Goal: Information Seeking & Learning: Understand process/instructions

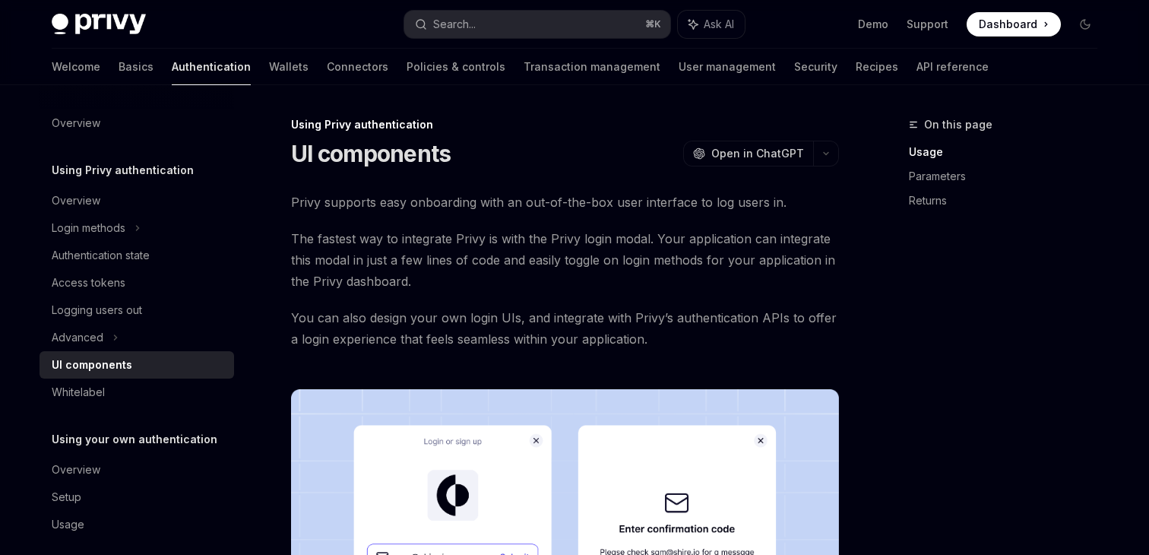
scroll to position [763, 0]
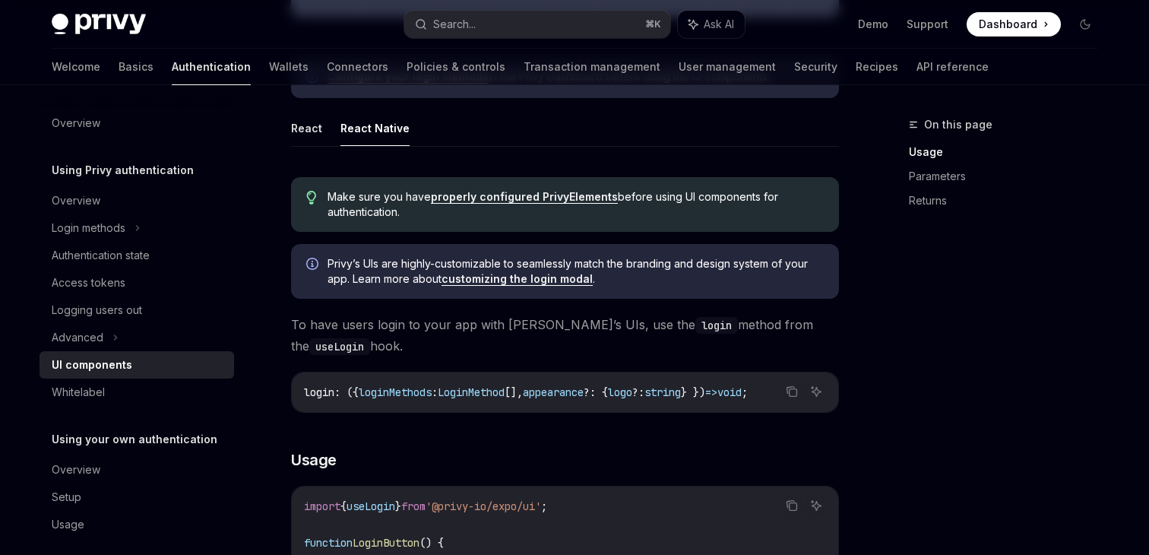
click at [131, 358] on div "UI components" at bounding box center [138, 365] width 173 height 18
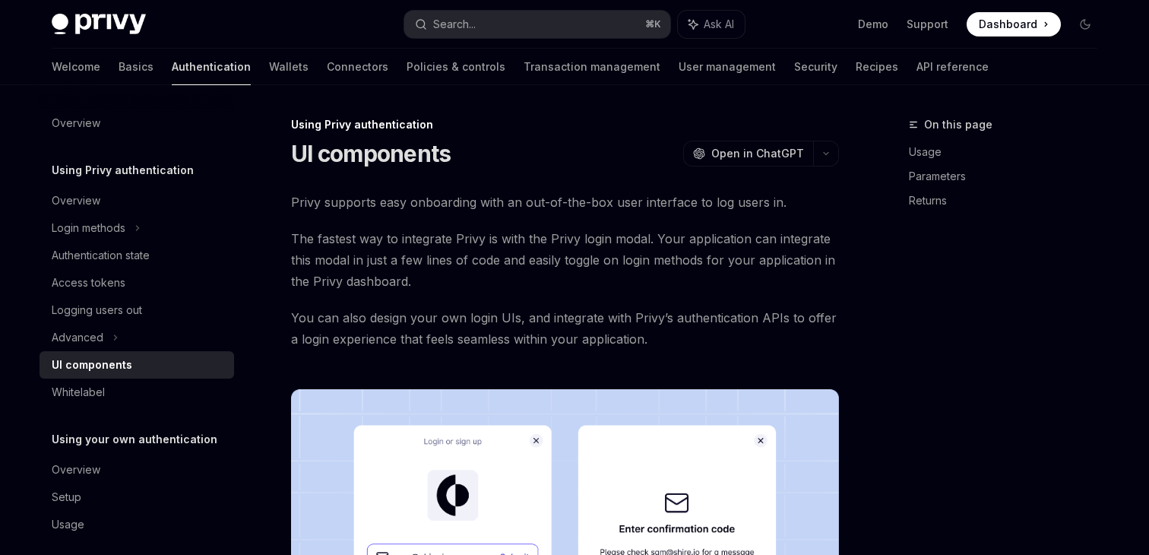
click at [172, 68] on link "Authentication" at bounding box center [211, 67] width 79 height 36
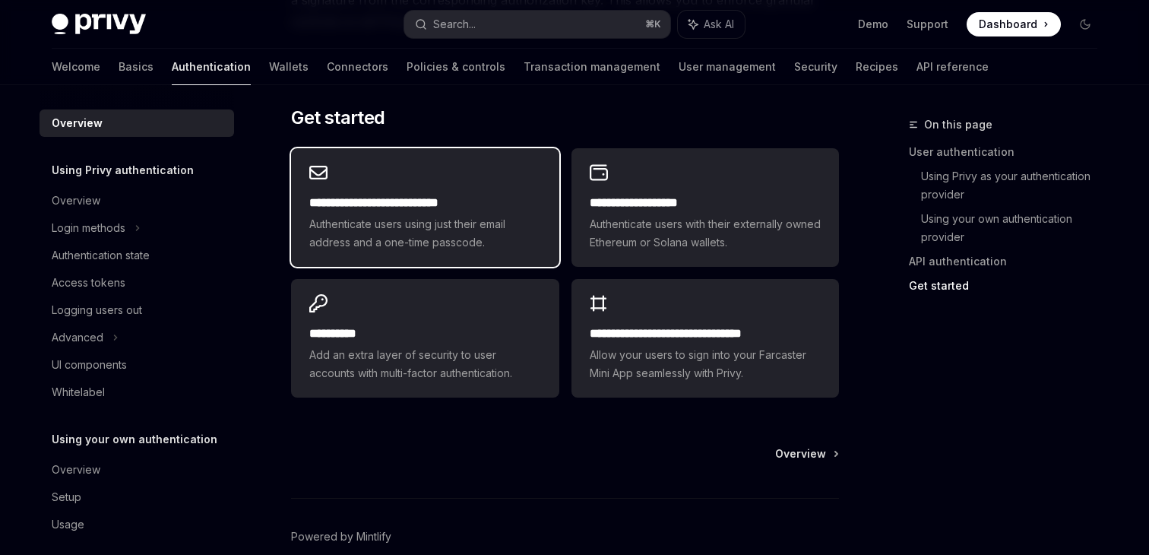
scroll to position [1278, 0]
click at [384, 200] on h2 "**********" at bounding box center [424, 203] width 231 height 18
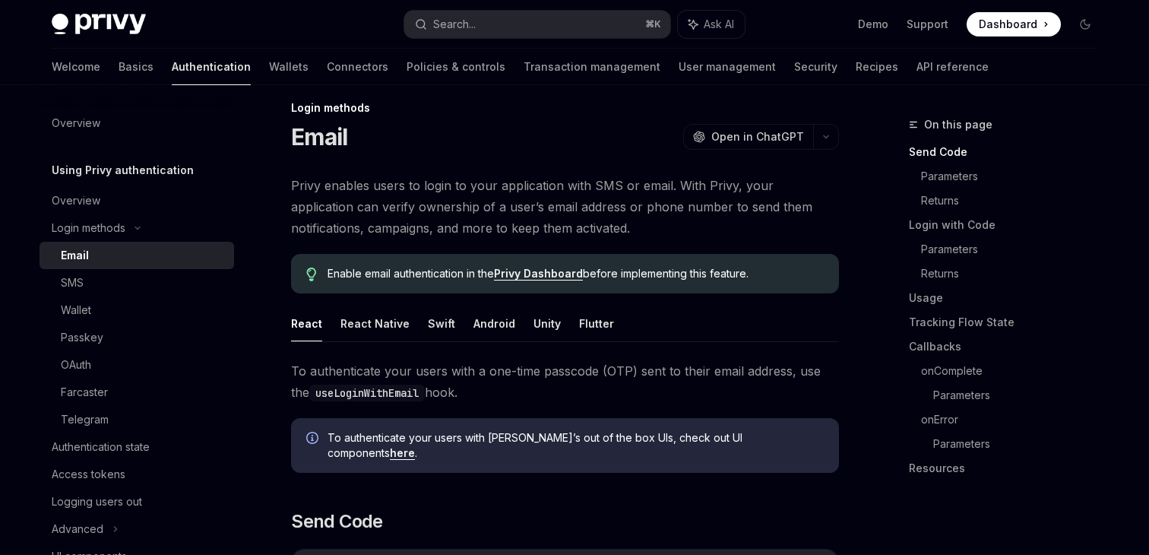
scroll to position [18, 0]
click at [370, 334] on button "React Native" at bounding box center [374, 322] width 69 height 36
type textarea "*"
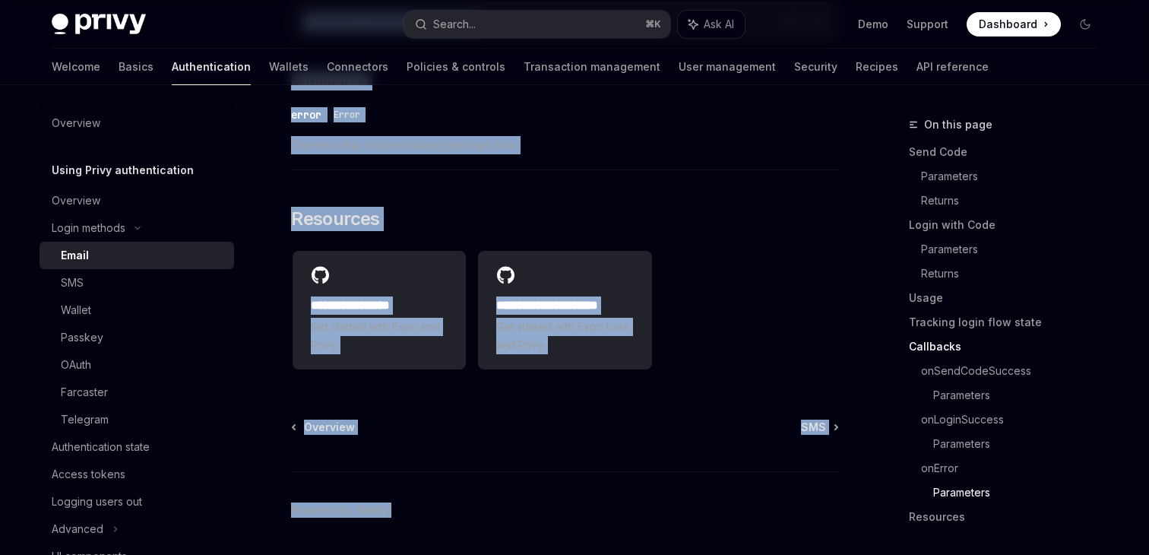
scroll to position [3113, 0]
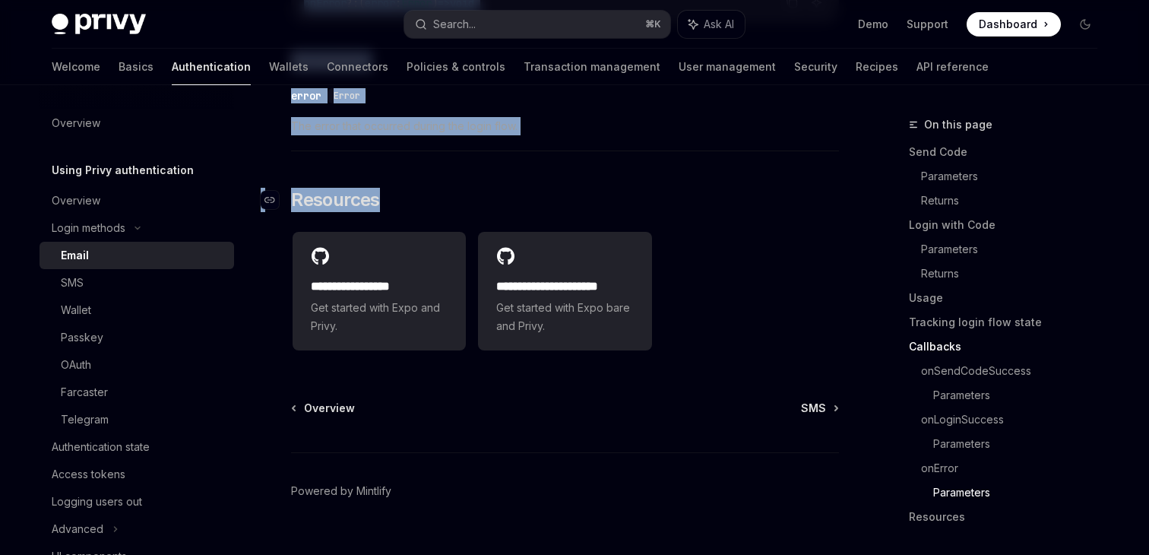
drag, startPoint x: 293, startPoint y: 122, endPoint x: 631, endPoint y: 164, distance: 340.7
copy div "Lorem ipsumdo Sitam ConsEC Adip el SeddOEI TempOR Inci ut LaboREE Dolor magnaal…"
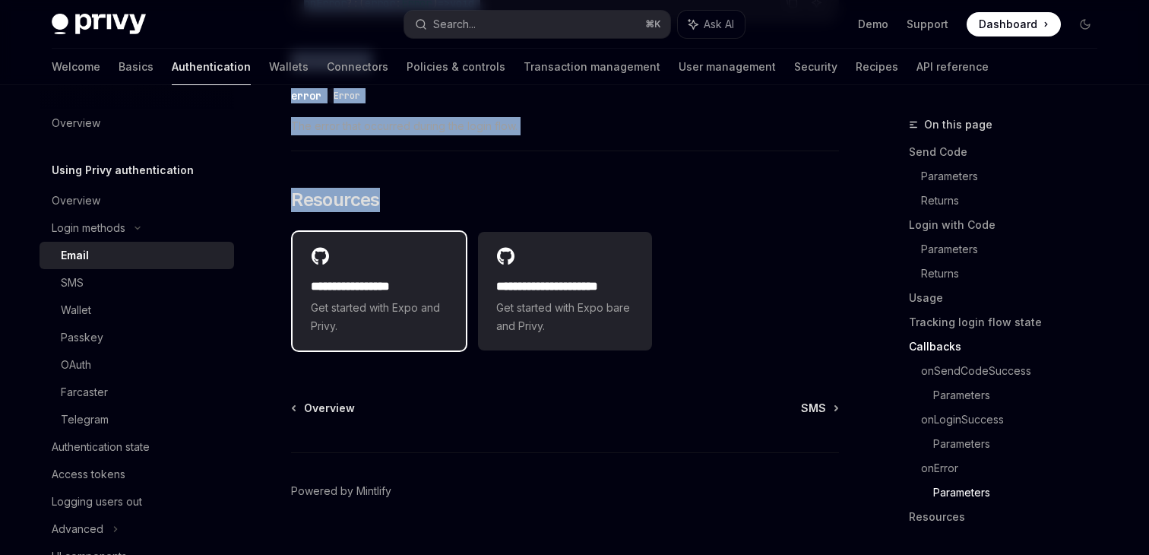
click at [445, 299] on span "Get started with Expo and Privy." at bounding box center [379, 317] width 137 height 36
